Goal: Task Accomplishment & Management: Use online tool/utility

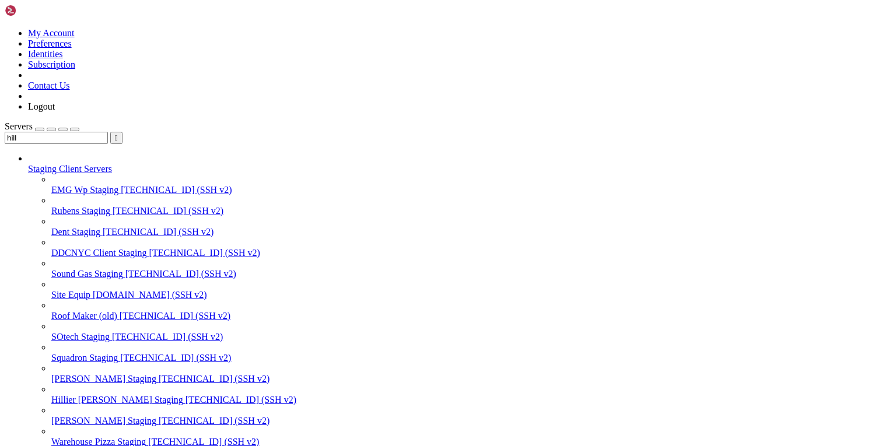
scroll to position [11, 2]
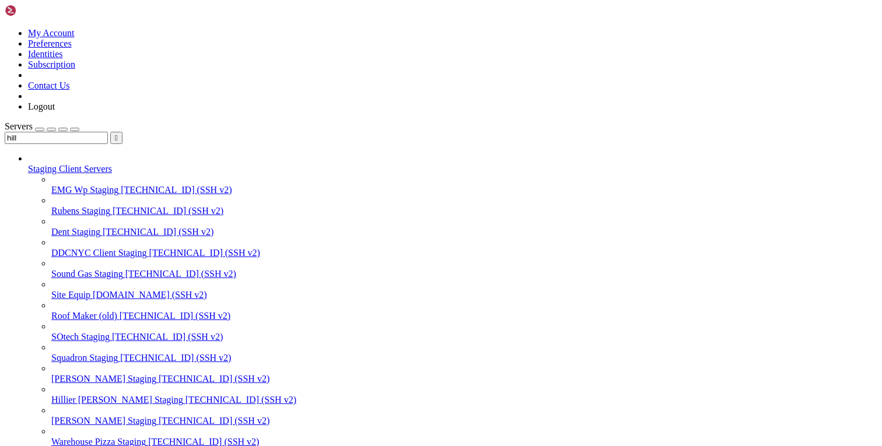
drag, startPoint x: 43, startPoint y: 1646, endPoint x: 132, endPoint y: 1646, distance: 89.8
copy x-row "yarn build"
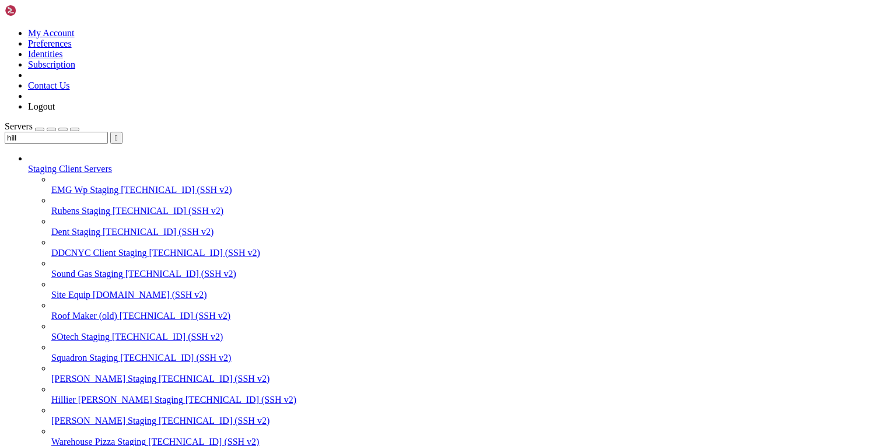
scroll to position [4, 0]
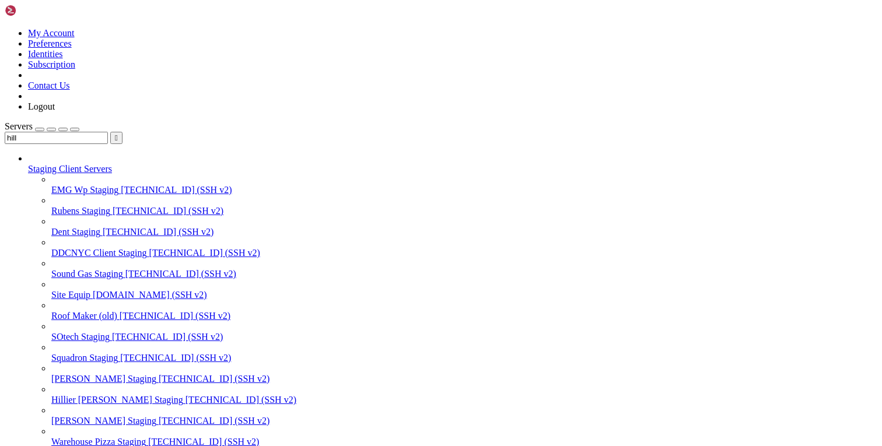
drag, startPoint x: 41, startPoint y: 1514, endPoint x: 111, endPoint y: 1514, distance: 70.6
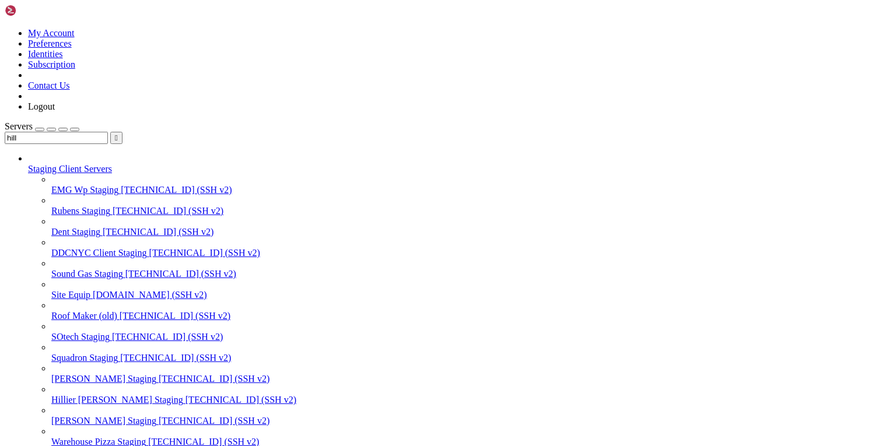
copy x-row "yarn build"
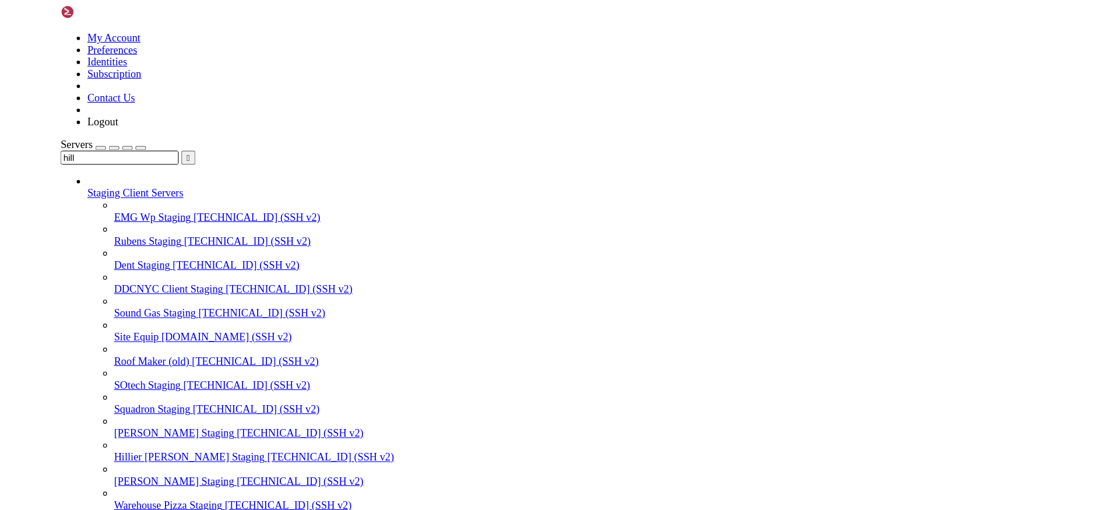
scroll to position [16109, 0]
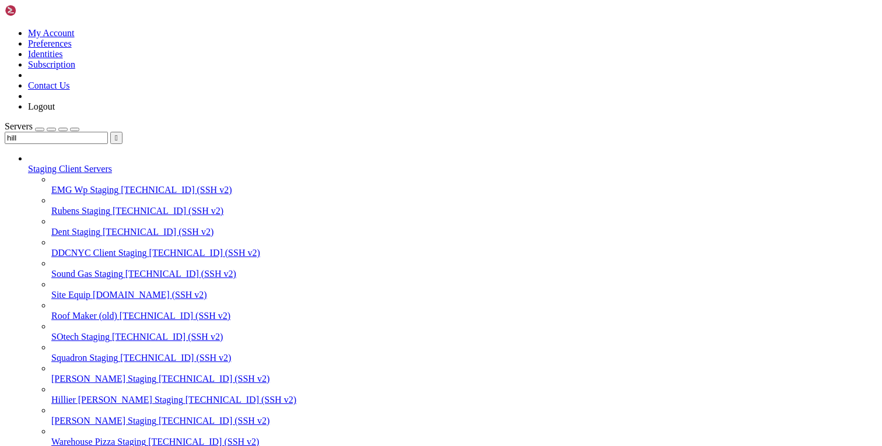
drag, startPoint x: 40, startPoint y: 1732, endPoint x: 94, endPoint y: 1732, distance: 54.2
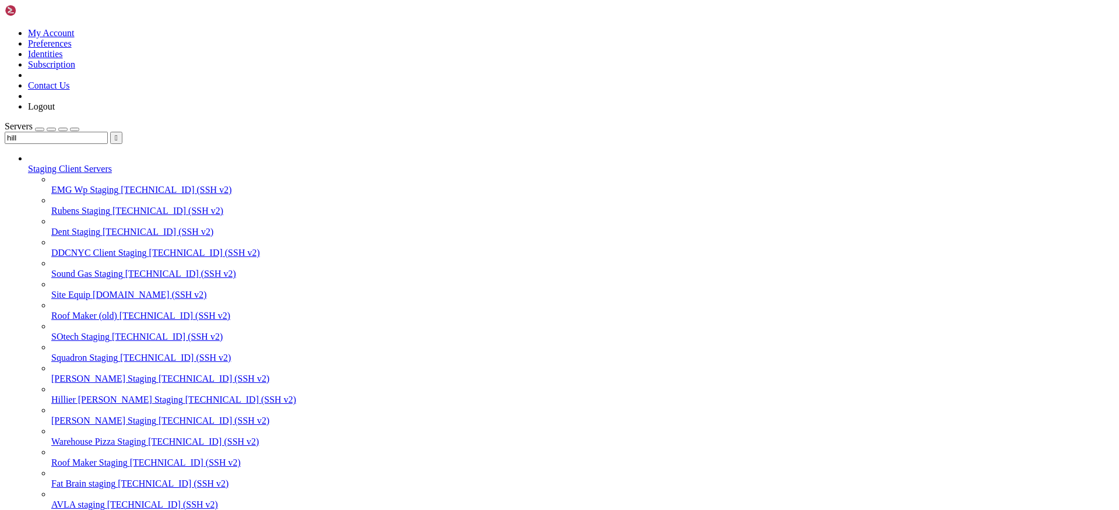
scroll to position [10535, 0]
